Goal: Check status

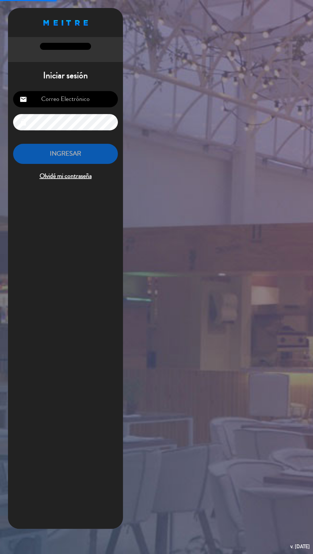
click at [84, 96] on input "email" at bounding box center [65, 99] width 105 height 16
type input "[EMAIL_ADDRESS][DOMAIN_NAME]"
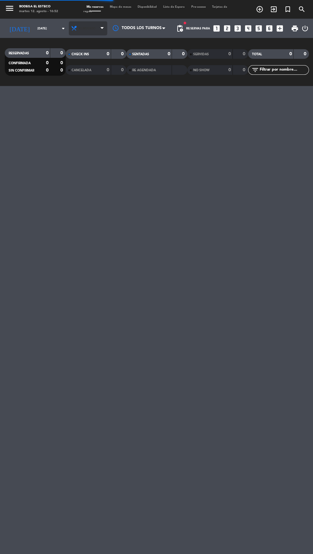
click at [94, 26] on span "Almuerzo" at bounding box center [88, 29] width 38 height 14
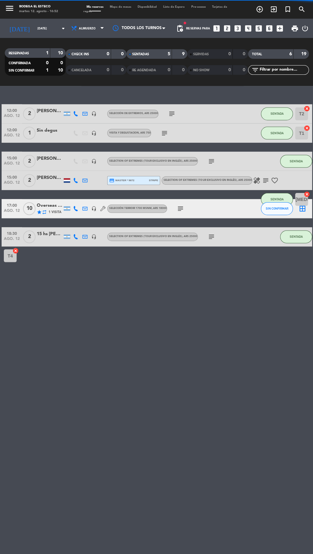
click at [88, 71] on span "CANCELADA" at bounding box center [81, 70] width 20 height 3
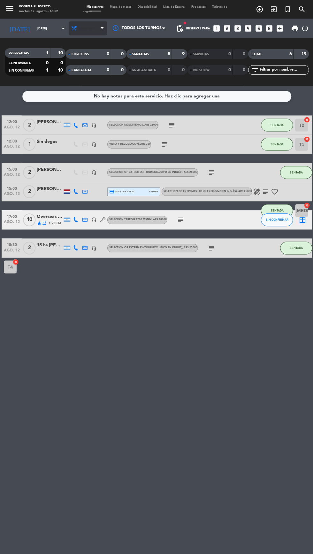
click at [86, 29] on span "Almuerzo" at bounding box center [87, 29] width 17 height 4
click at [79, 85] on div "menu Bodega El Esteco [DATE] 12. agosto - 16:52 Mis reservas Mapa de mesas Disp…" at bounding box center [156, 43] width 313 height 86
click at [39, 29] on input "[DATE]" at bounding box center [54, 29] width 40 height 10
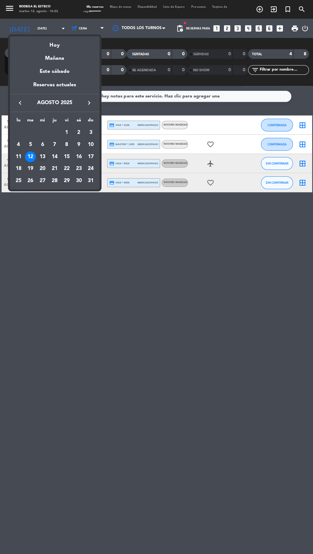
click at [42, 155] on div "13" at bounding box center [42, 156] width 11 height 11
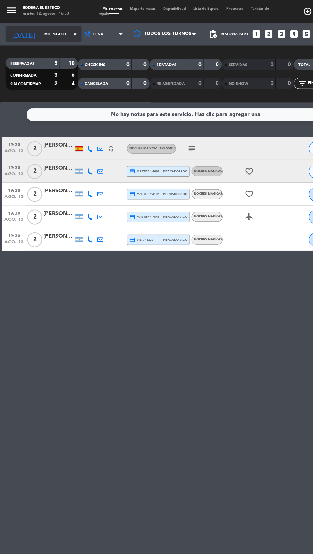
click at [47, 29] on input "mié. 13 ago." at bounding box center [54, 29] width 40 height 10
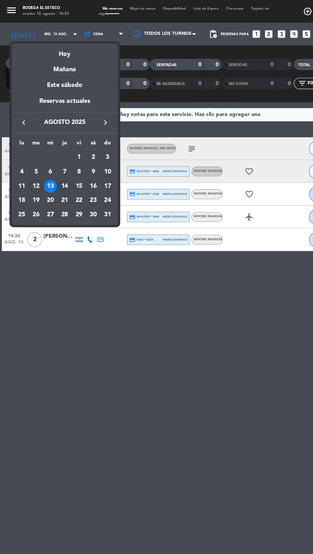
click at [54, 157] on div "14" at bounding box center [54, 156] width 11 height 11
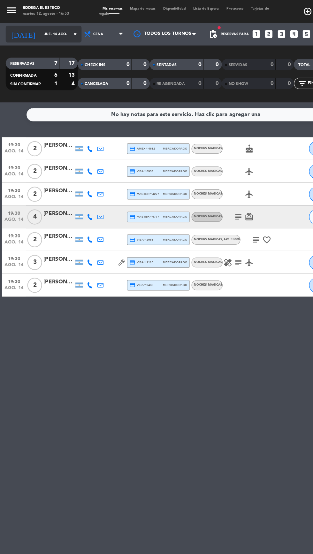
click at [37, 27] on input "jue. 14 ago." at bounding box center [54, 29] width 40 height 10
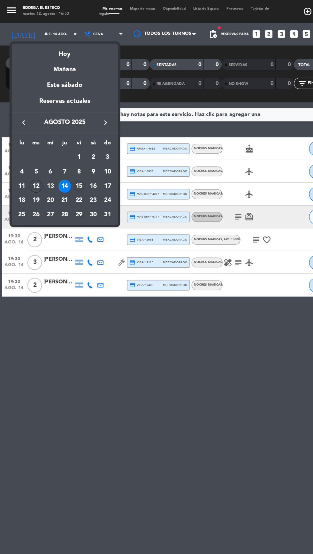
click at [69, 155] on div "15" at bounding box center [66, 156] width 11 height 11
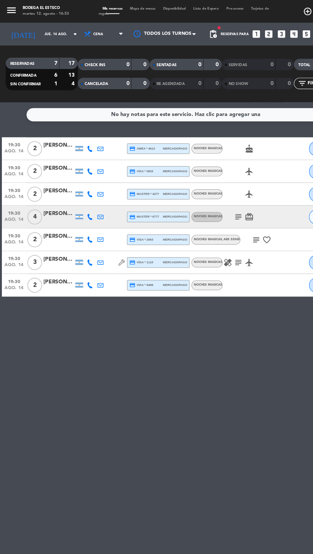
type input "vie. 15 ago."
